Goal: Transaction & Acquisition: Purchase product/service

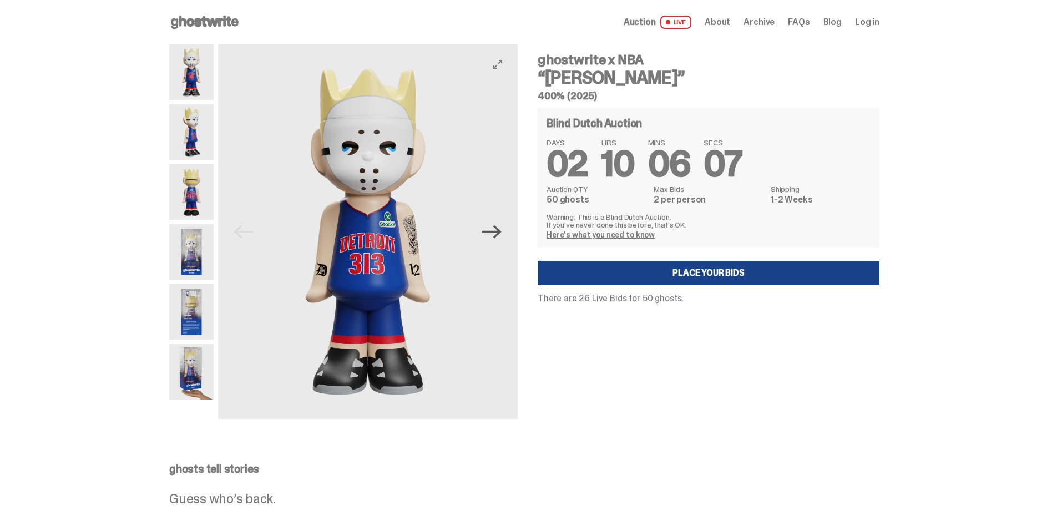
click at [500, 227] on icon "Next" at bounding box center [491, 231] width 19 height 13
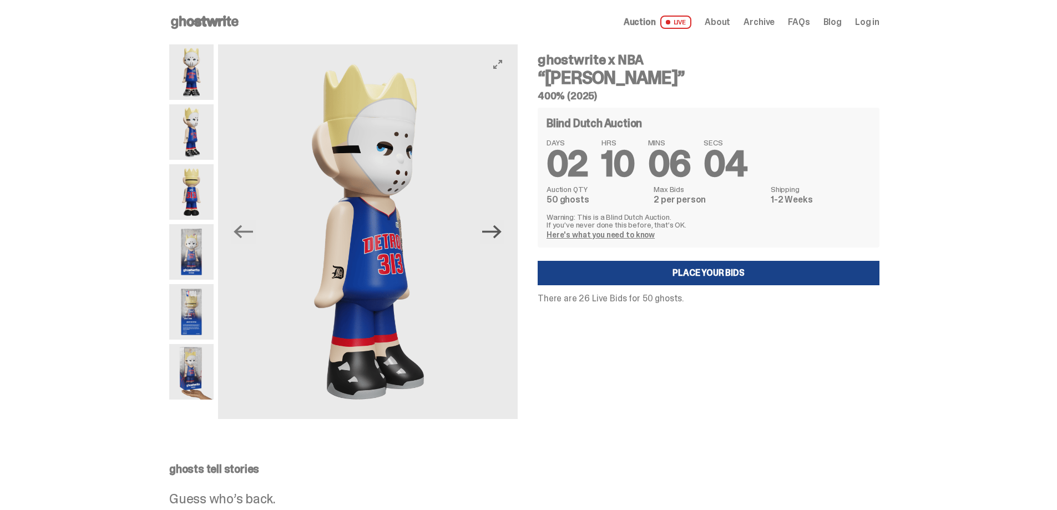
click at [500, 227] on icon "Next" at bounding box center [491, 231] width 19 height 13
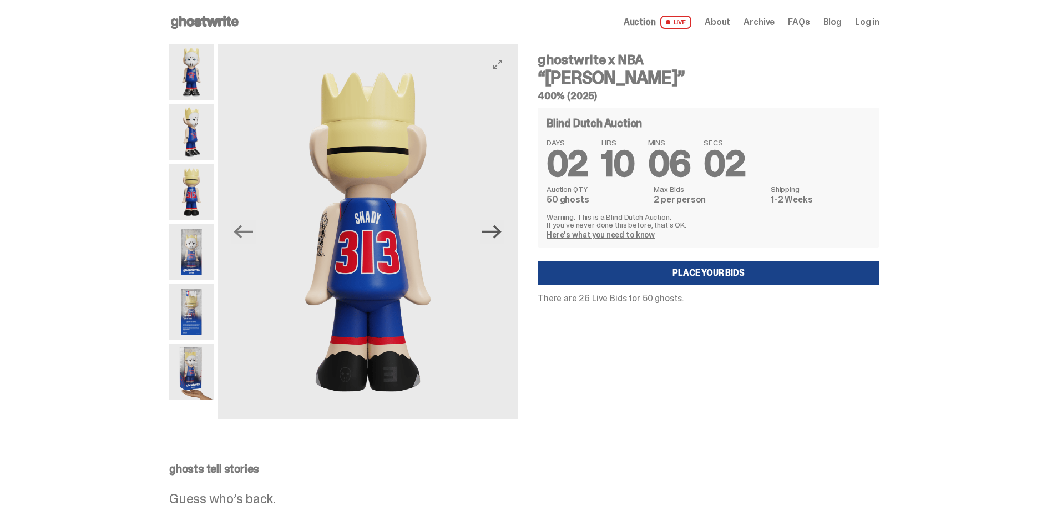
click at [500, 227] on icon "Next" at bounding box center [491, 231] width 19 height 13
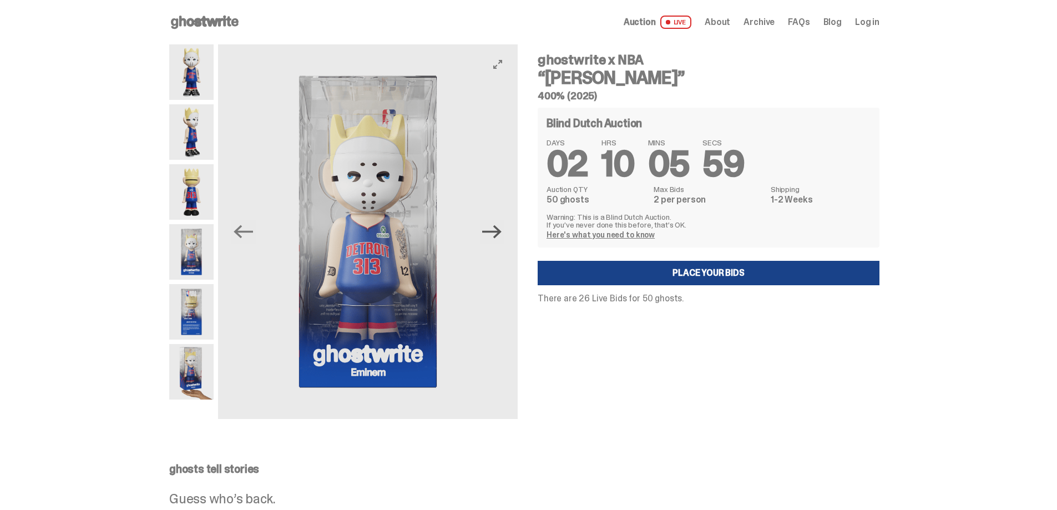
click at [500, 227] on icon "Next" at bounding box center [491, 231] width 19 height 13
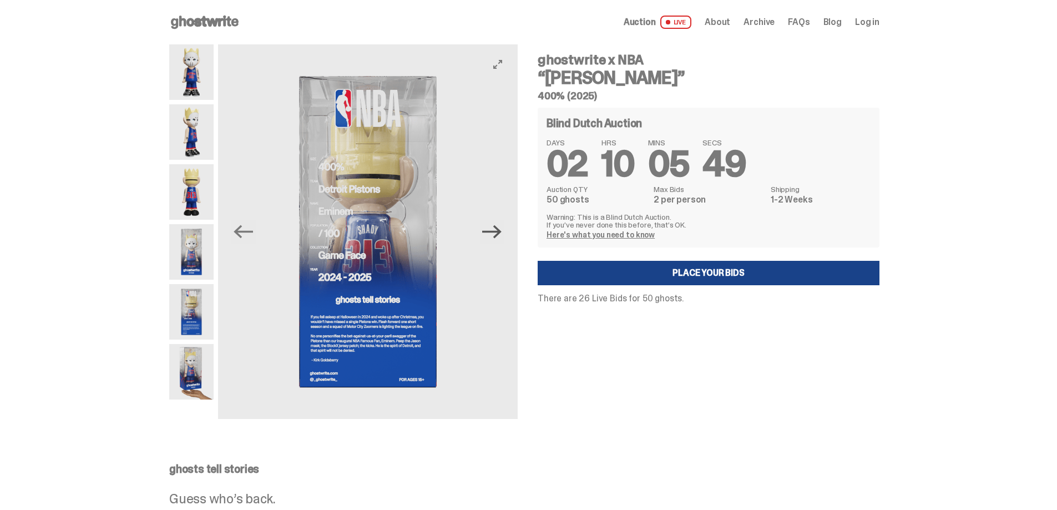
click at [500, 227] on icon "Next" at bounding box center [491, 231] width 19 height 13
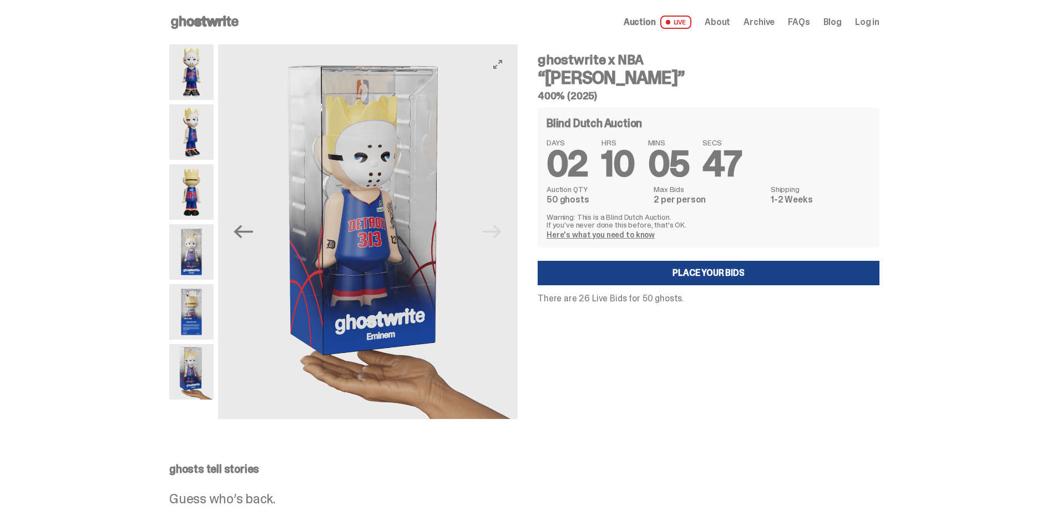
click at [500, 227] on img at bounding box center [368, 231] width 300 height 375
